Goal: Task Accomplishment & Management: Complete application form

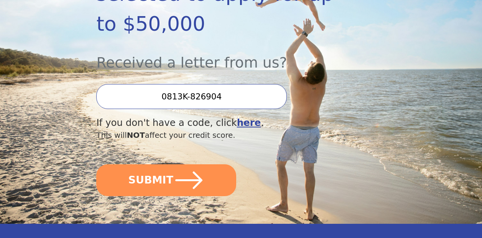
scroll to position [134, 0]
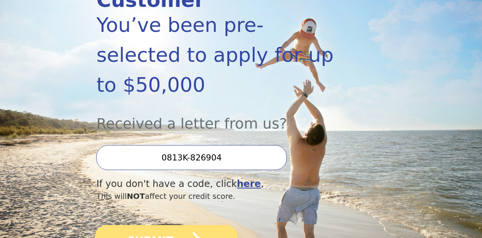
click at [173, 225] on icon "submit" at bounding box center [189, 241] width 32 height 32
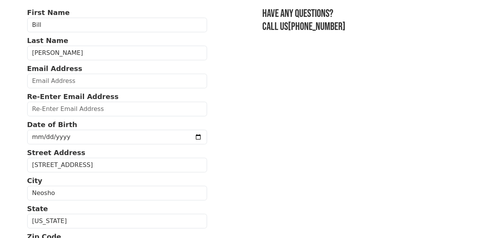
scroll to position [58, 0]
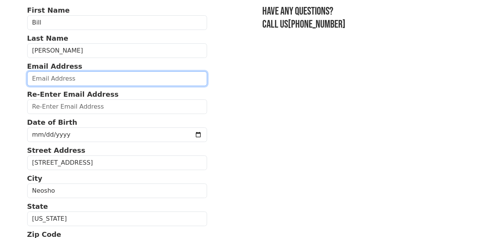
click at [70, 80] on input "email" at bounding box center [117, 78] width 180 height 15
type input "[EMAIL_ADDRESS][DOMAIN_NAME]"
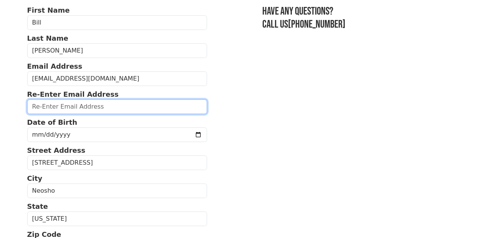
type input "[EMAIL_ADDRESS][DOMAIN_NAME]"
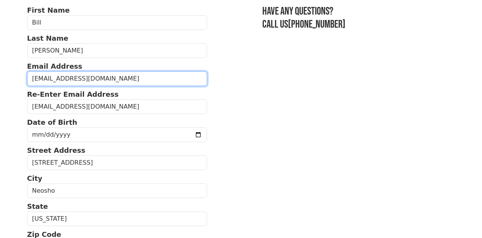
type input "(417) 455-2137"
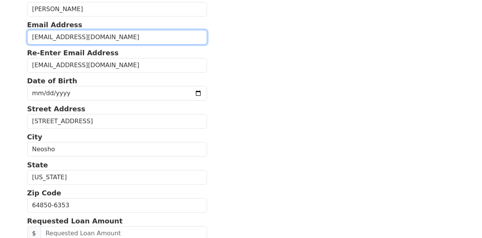
scroll to position [95, 0]
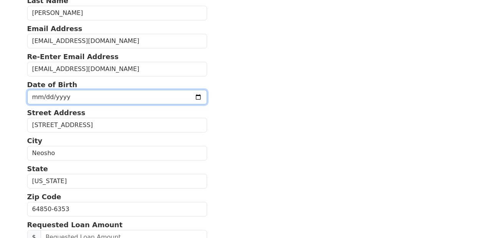
click at [41, 96] on input "date" at bounding box center [117, 97] width 180 height 15
type input "1956-08-26"
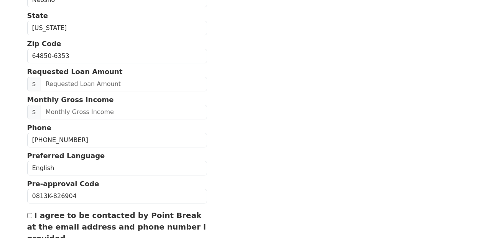
scroll to position [249, 0]
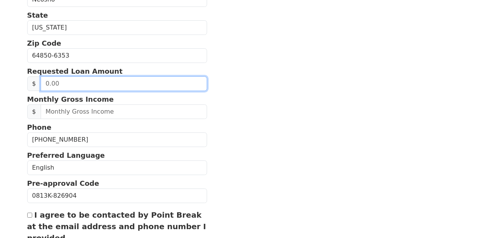
click at [64, 83] on input "text" at bounding box center [124, 83] width 167 height 15
type input "15,000.00"
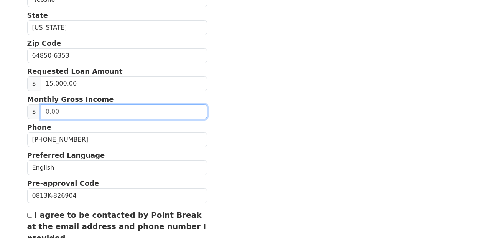
click at [60, 111] on input "text" at bounding box center [124, 111] width 167 height 15
type input "1,831.00"
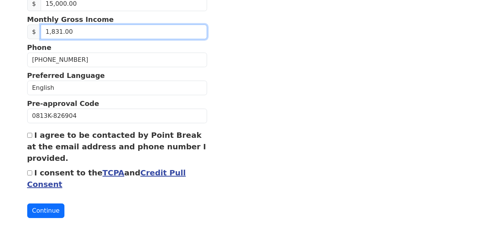
scroll to position [329, 0]
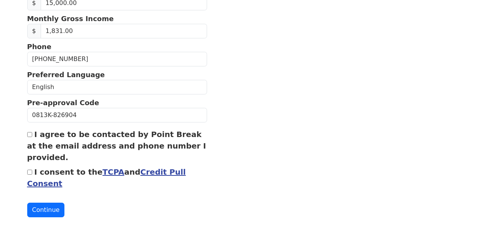
click at [30, 132] on input "I agree to be contacted by Point Break at the email address and phone number I …" at bounding box center [29, 134] width 5 height 5
checkbox input "true"
click at [30, 172] on input "I consent to the TCPA and Credit Pull Consent" at bounding box center [29, 172] width 5 height 5
checkbox input "true"
click at [47, 211] on button "Continue" at bounding box center [46, 210] width 38 height 15
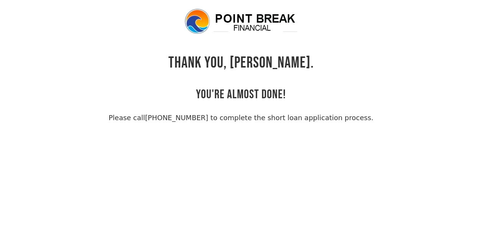
scroll to position [18, 0]
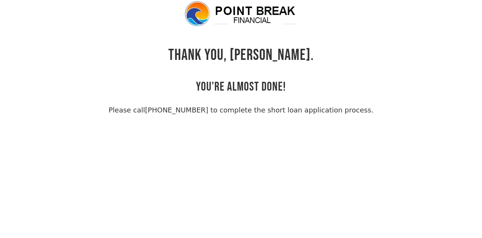
drag, startPoint x: 481, startPoint y: 148, endPoint x: 484, endPoint y: 74, distance: 73.4
click at [482, 74] on html "THANK YOU, Bill. YOU'RE ALMOST DONE! Please call (855) 202-9500 to complete the…" at bounding box center [241, 101] width 482 height 238
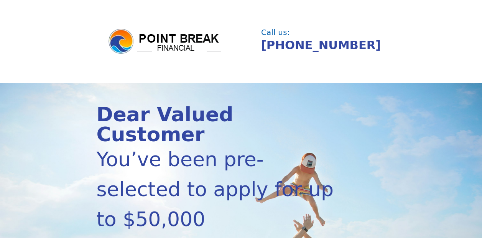
scroll to position [134, 0]
